Goal: Transaction & Acquisition: Purchase product/service

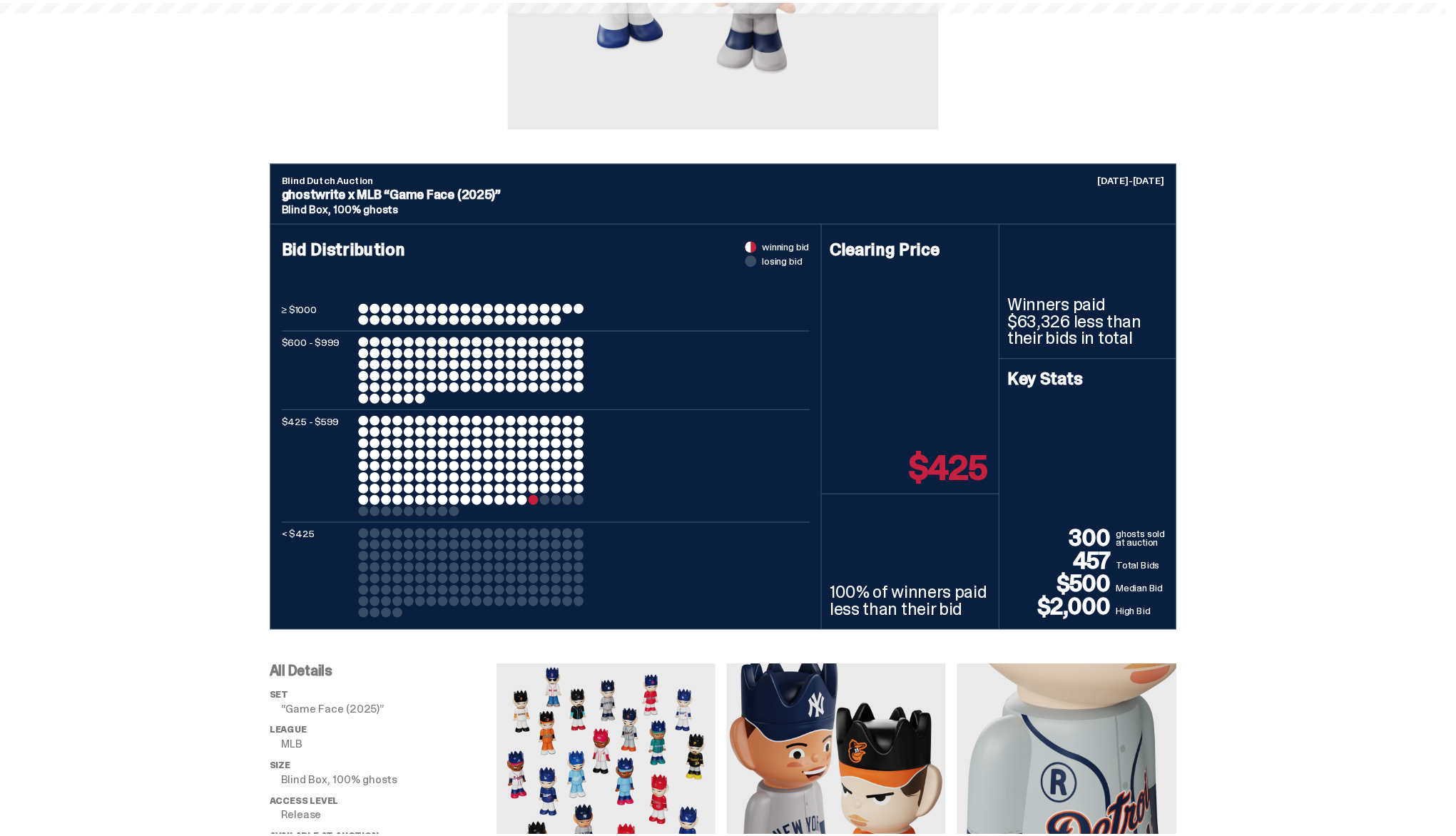
scroll to position [401, 0]
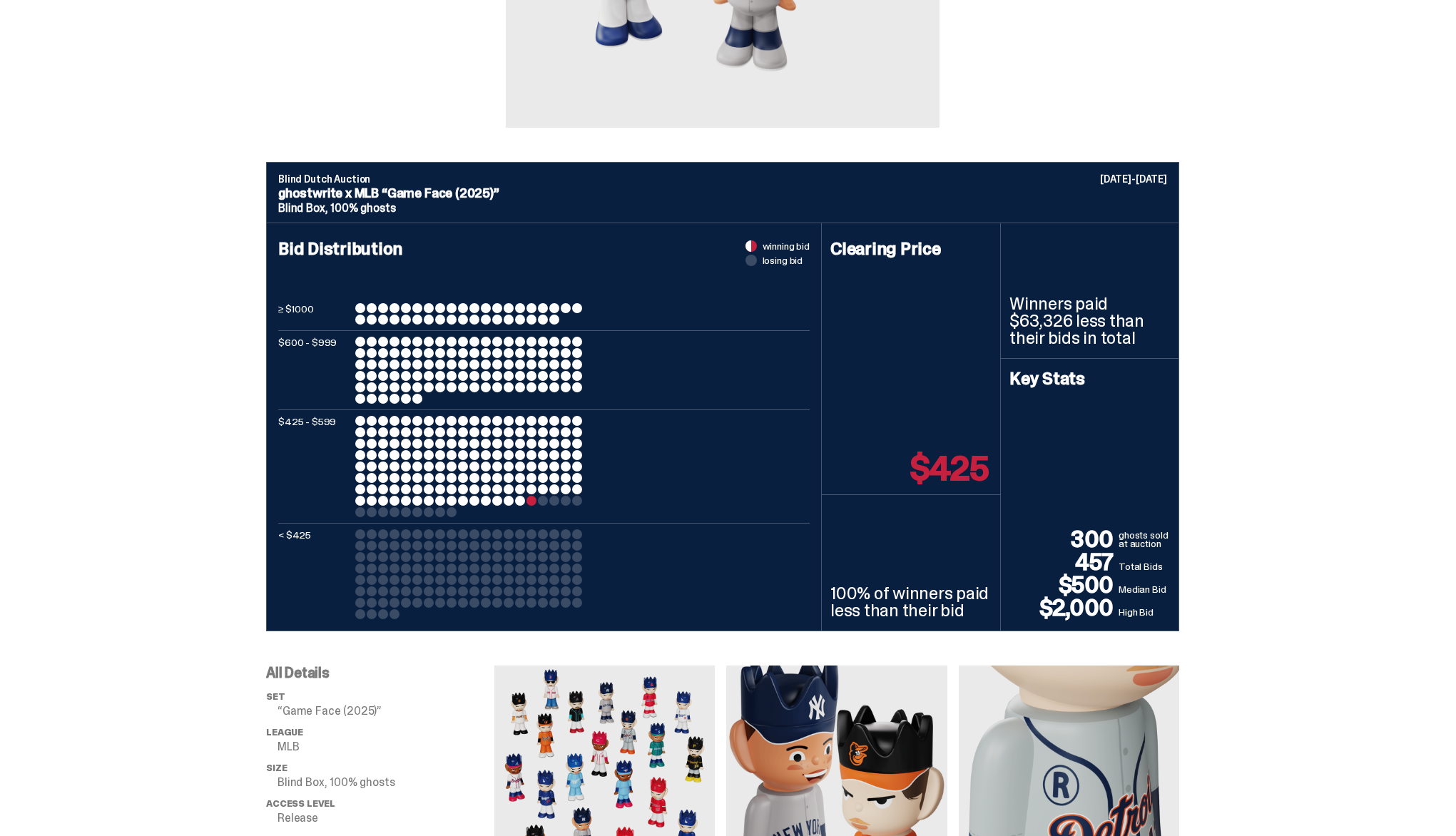
click at [1319, 545] on div "Blind Dutch Auction [DATE]-[DATE] ghostwrite x MLB “Game Face (2025)” Blind Box…" at bounding box center [722, 397] width 1445 height 470
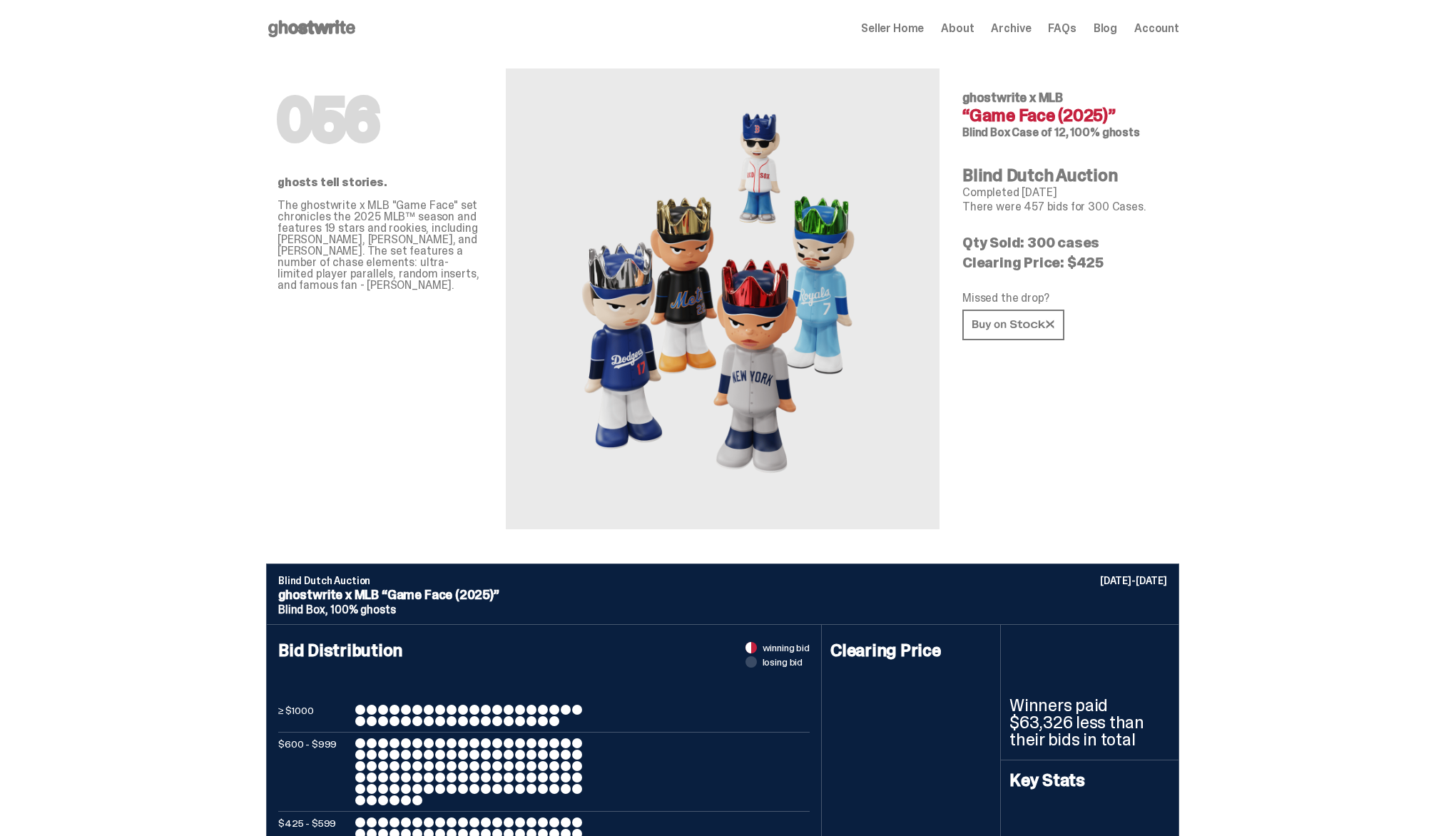
scroll to position [401, 0]
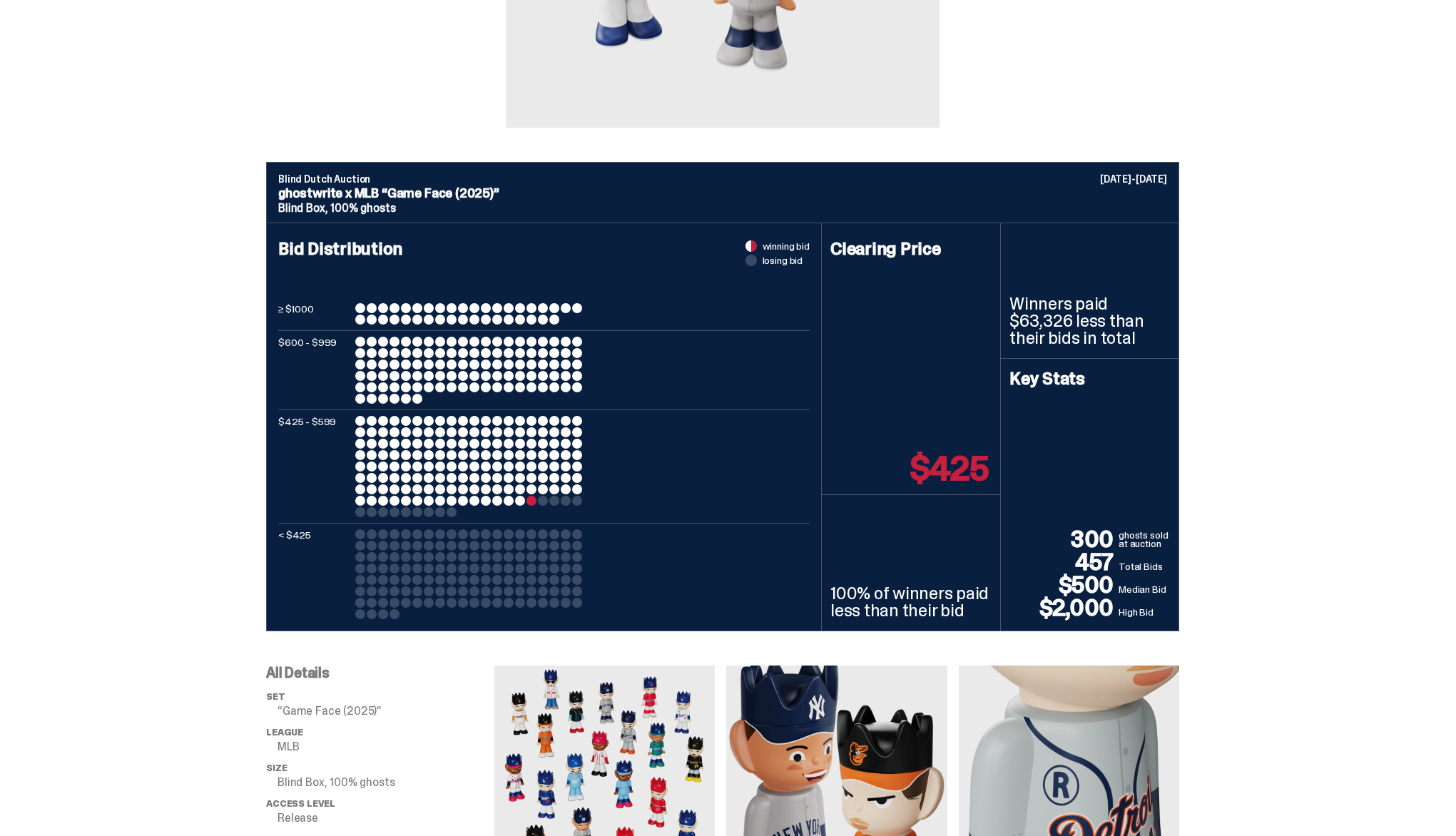
click at [1319, 545] on div "Blind Dutch Auction [DATE]-[DATE] ghostwrite x MLB “Game Face (2025)” Blind Box…" at bounding box center [722, 397] width 1445 height 470
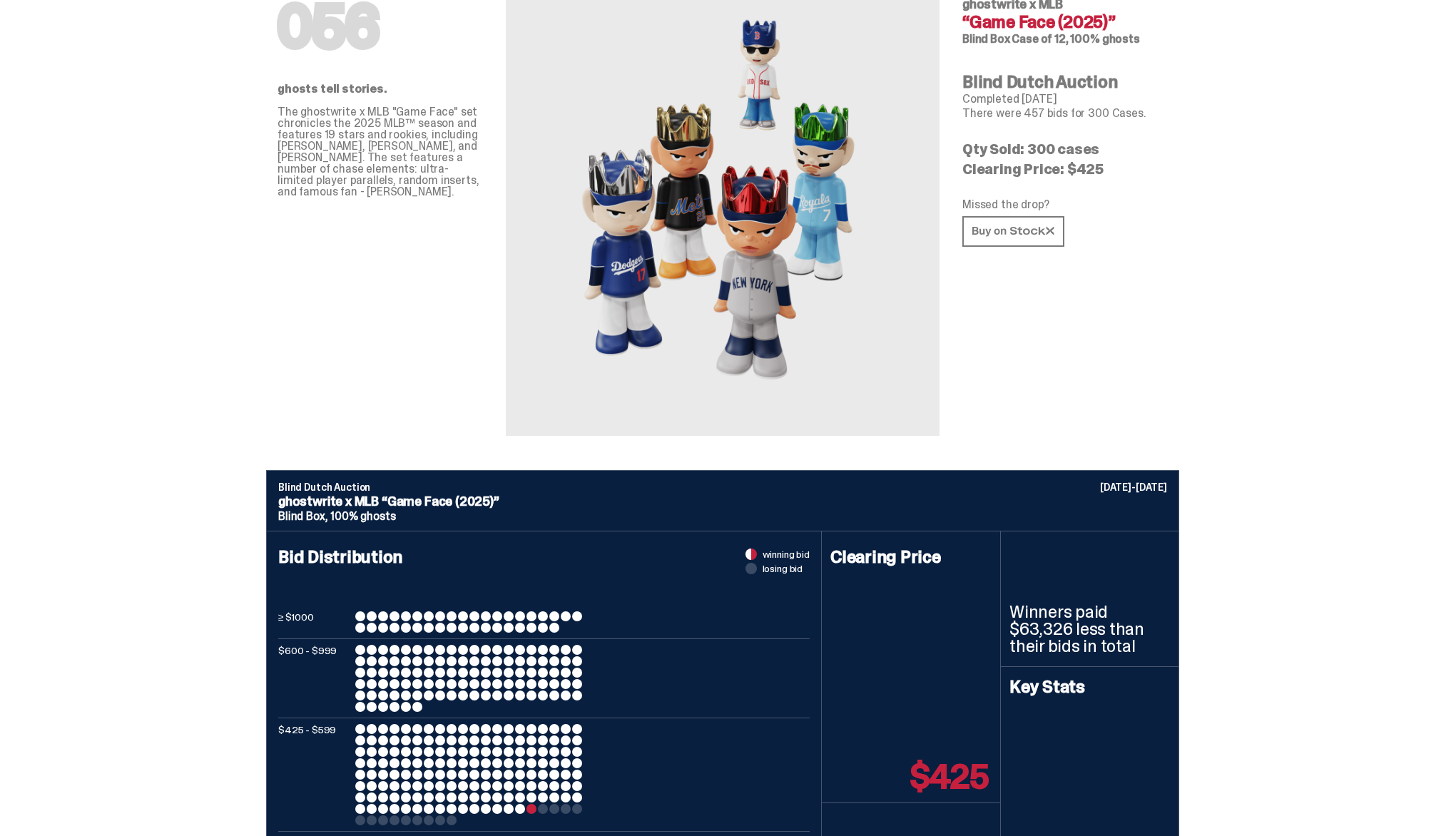
scroll to position [0, 0]
